Goal: Task Accomplishment & Management: Use online tool/utility

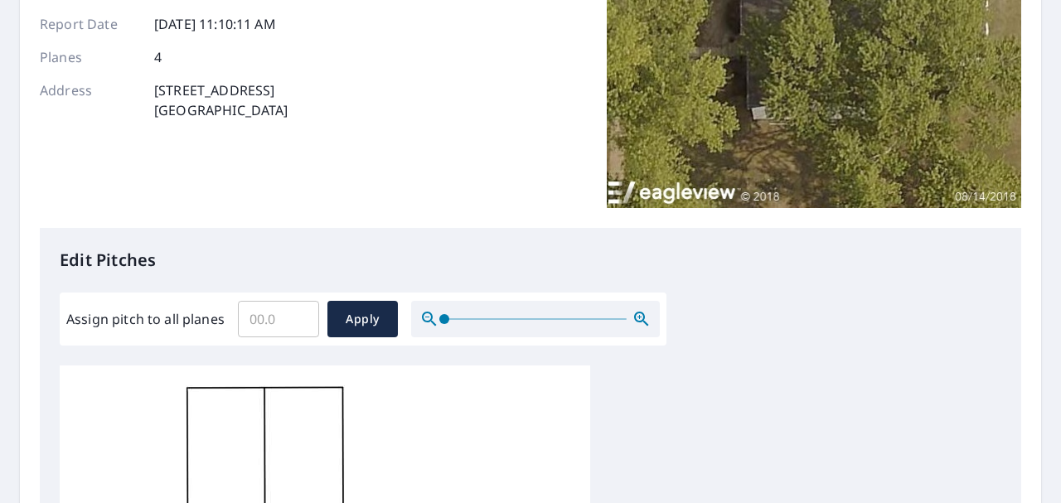
scroll to position [217, 0]
click at [277, 318] on input "Assign pitch to all planes" at bounding box center [278, 319] width 81 height 46
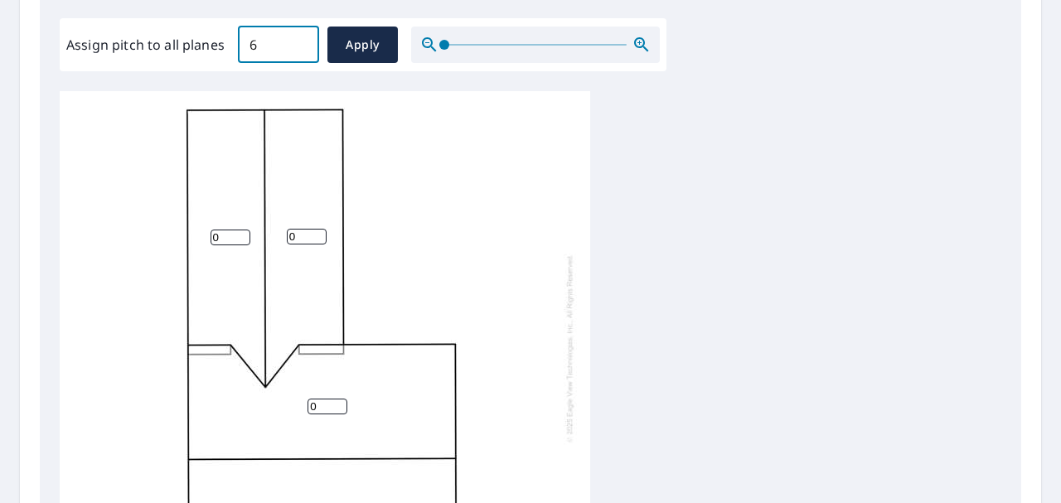
scroll to position [0, 0]
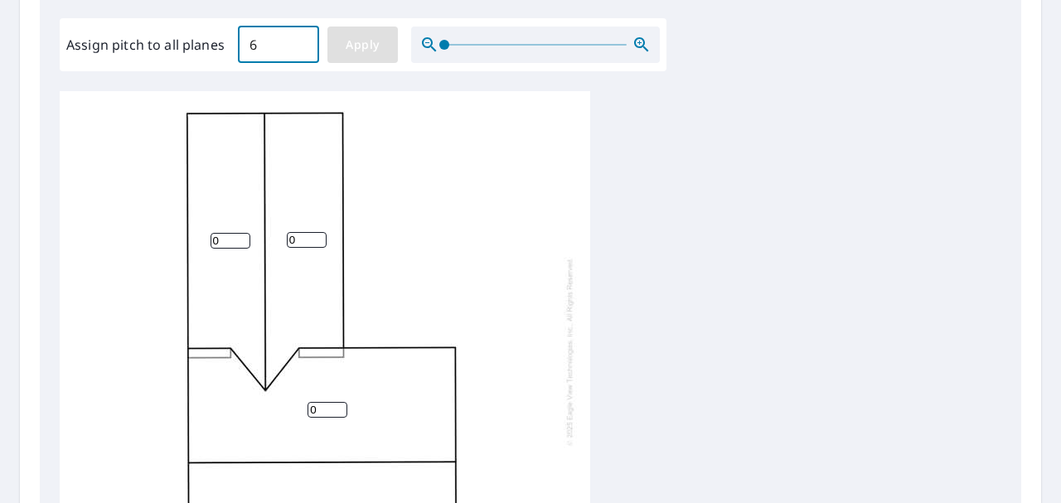
type input "6"
click at [353, 42] on span "Apply" at bounding box center [363, 45] width 44 height 21
type input "6"
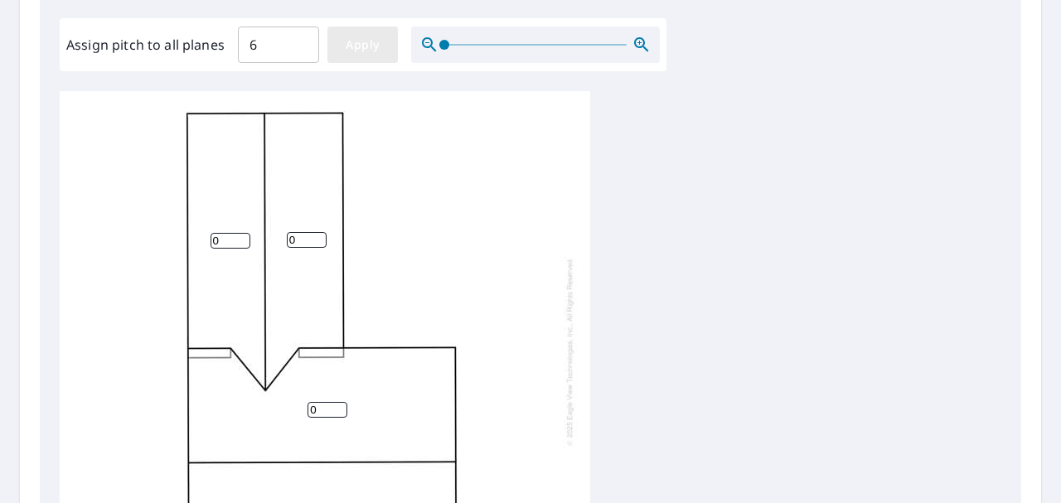
type input "6"
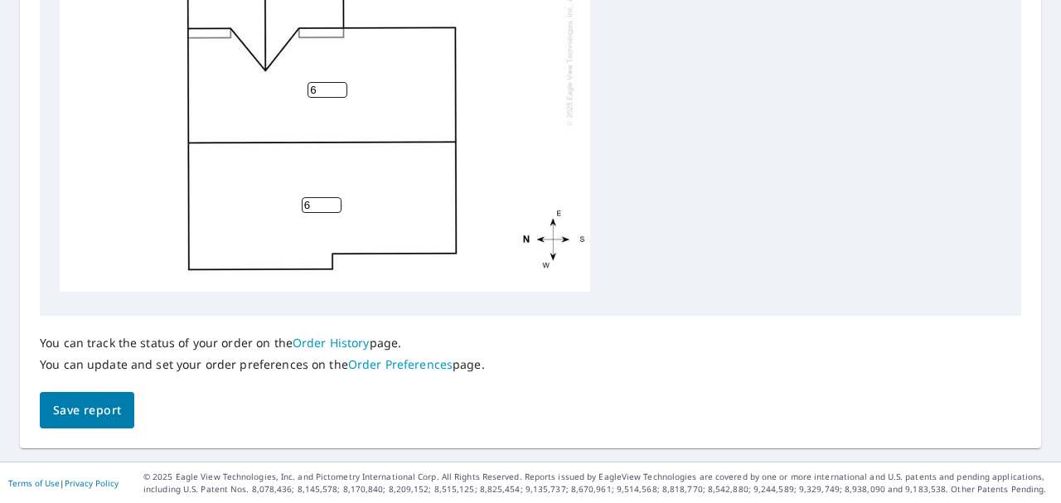
click at [99, 414] on span "Save report" at bounding box center [87, 410] width 68 height 21
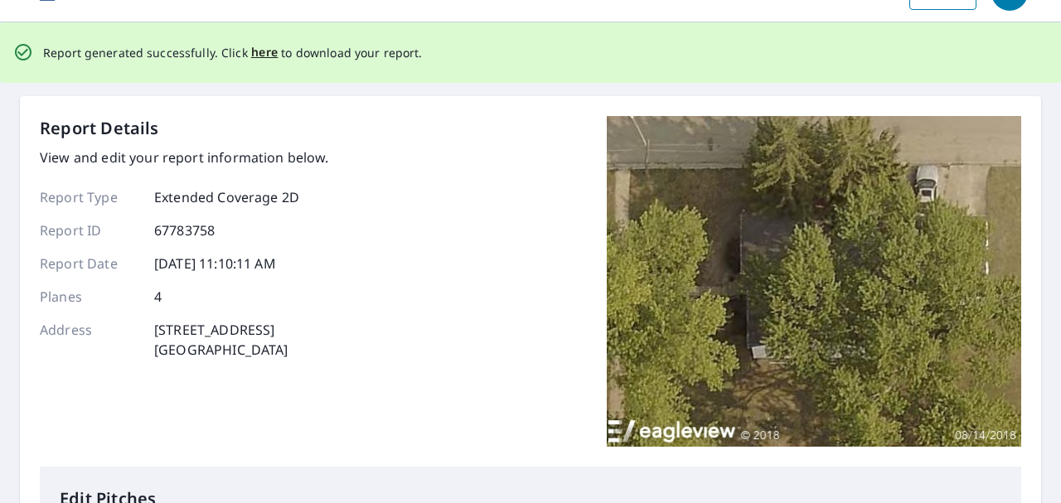
scroll to position [0, 0]
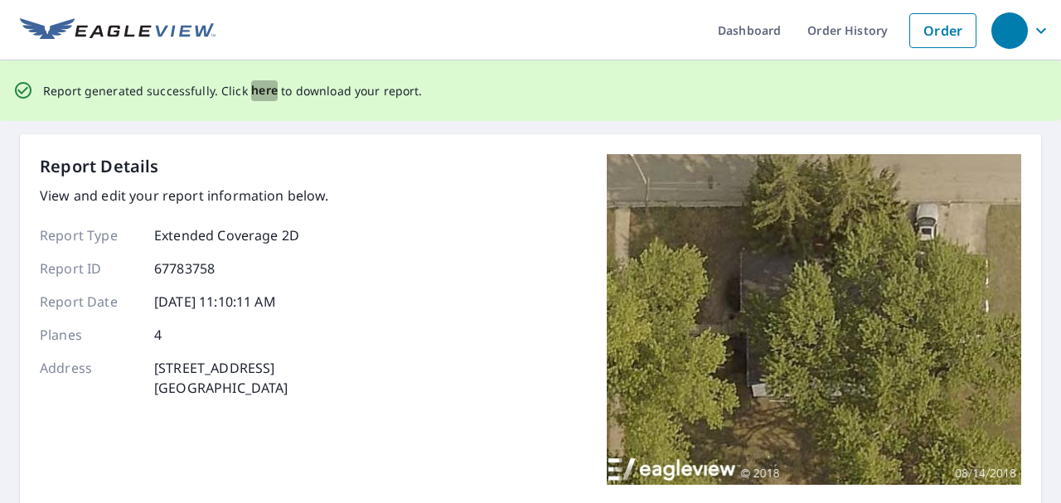
click at [269, 97] on span "here" at bounding box center [264, 90] width 27 height 21
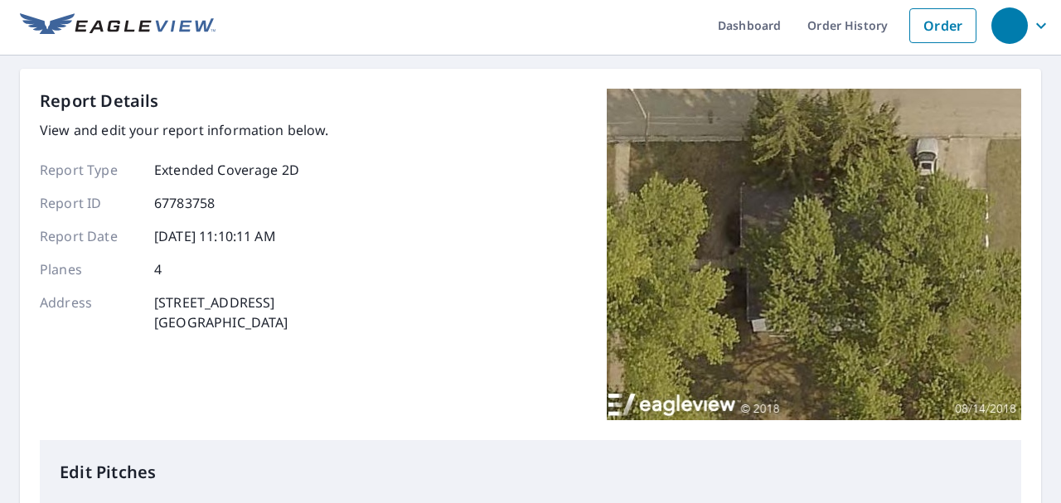
scroll to position [18, 0]
